Goal: Task Accomplishment & Management: Manage account settings

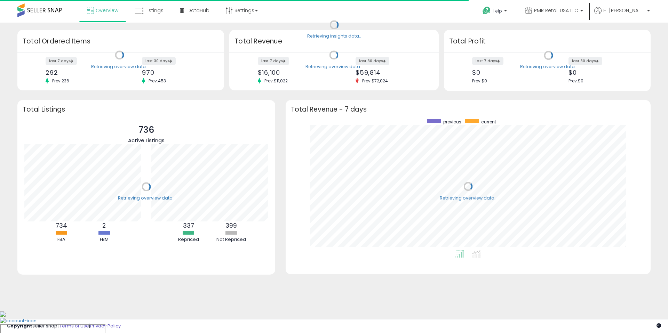
scroll to position [131, 351]
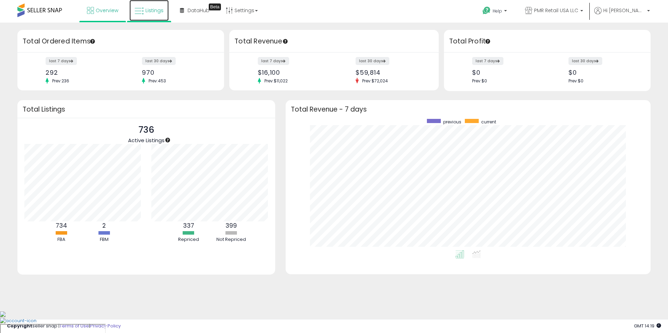
click at [155, 15] on link "Listings" at bounding box center [148, 10] width 39 height 21
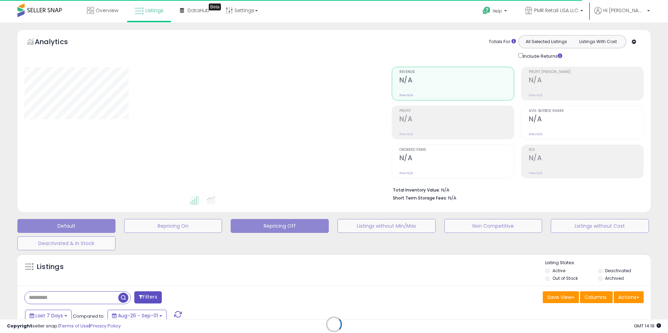
click at [291, 222] on button "Repricing Off" at bounding box center [280, 226] width 98 height 14
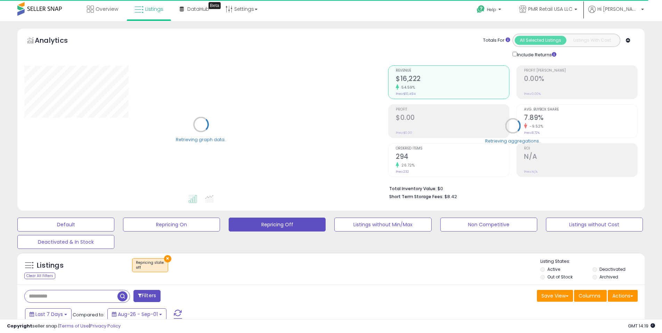
scroll to position [94, 0]
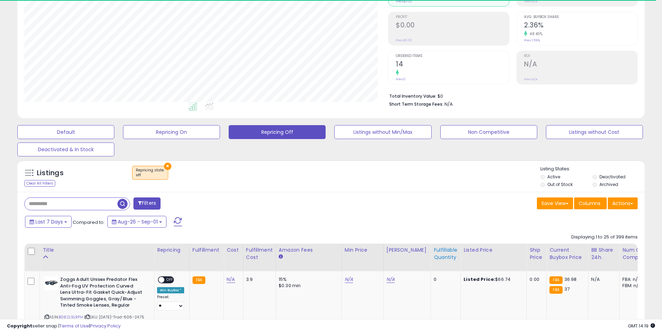
click at [434, 248] on div "Fulfillable Quantity" at bounding box center [446, 254] width 24 height 15
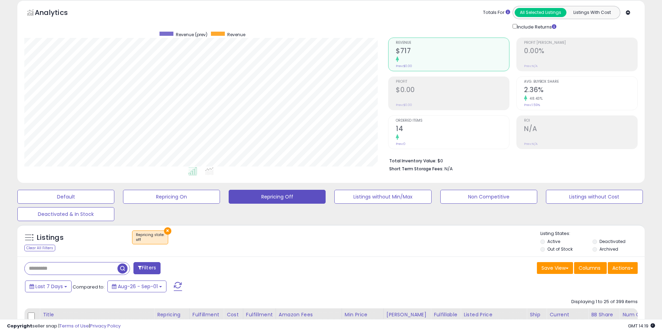
scroll to position [0, 0]
